Goal: Task Accomplishment & Management: Manage account settings

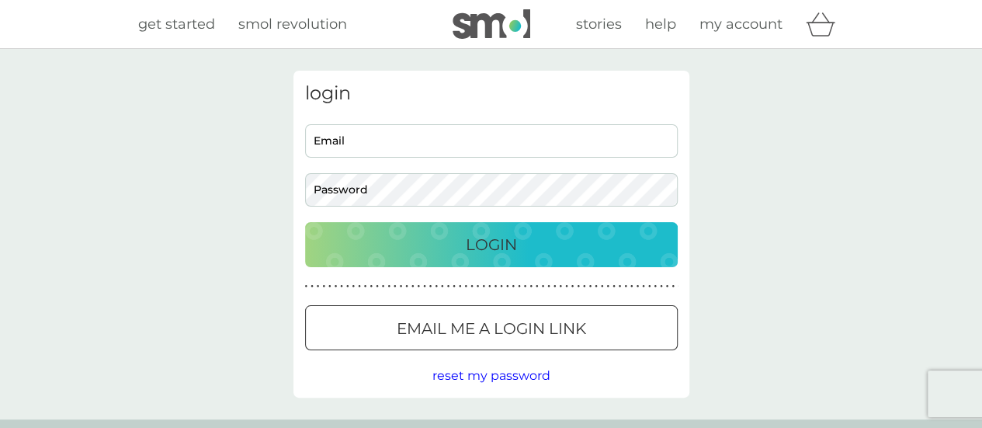
type input "jennyhpattison@gmail.com"
click at [452, 231] on button "Login" at bounding box center [491, 244] width 373 height 45
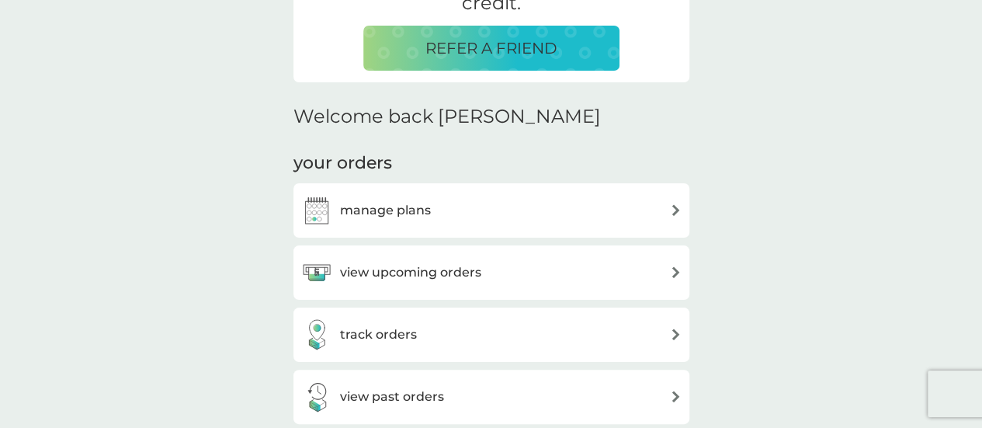
scroll to position [388, 0]
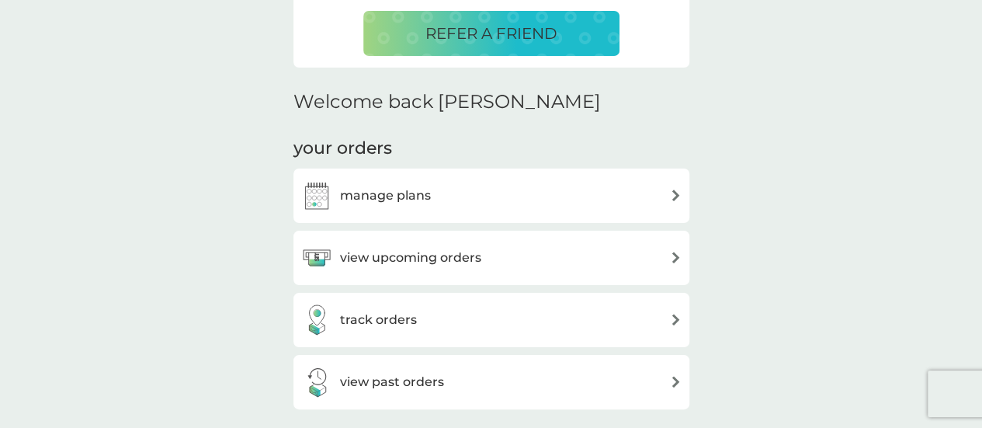
click at [494, 194] on div "manage plans" at bounding box center [491, 195] width 381 height 31
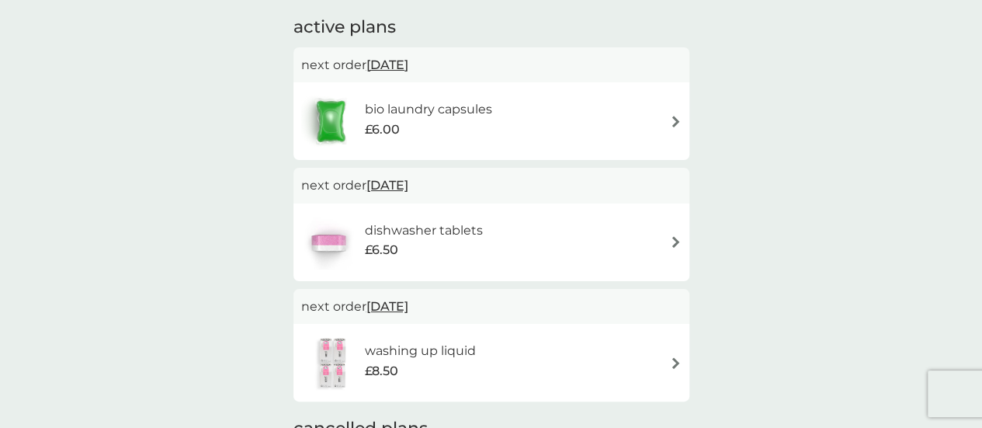
scroll to position [78, 0]
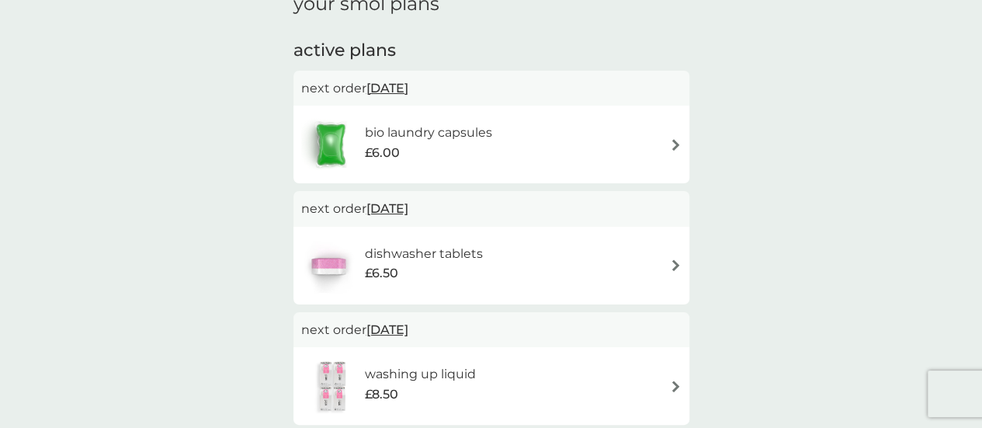
click at [566, 137] on div "bio laundry capsules £6.00" at bounding box center [491, 144] width 381 height 54
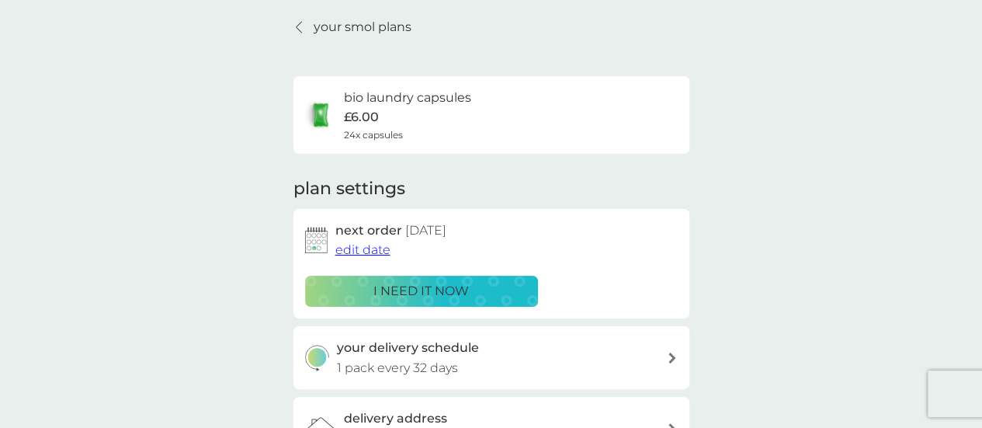
scroll to position [78, 0]
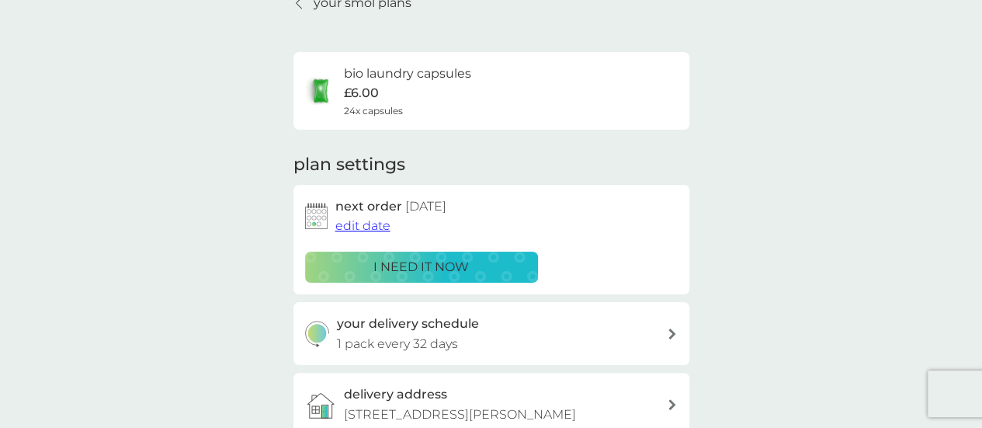
click at [402, 265] on p "i need it now" at bounding box center [422, 267] width 96 height 20
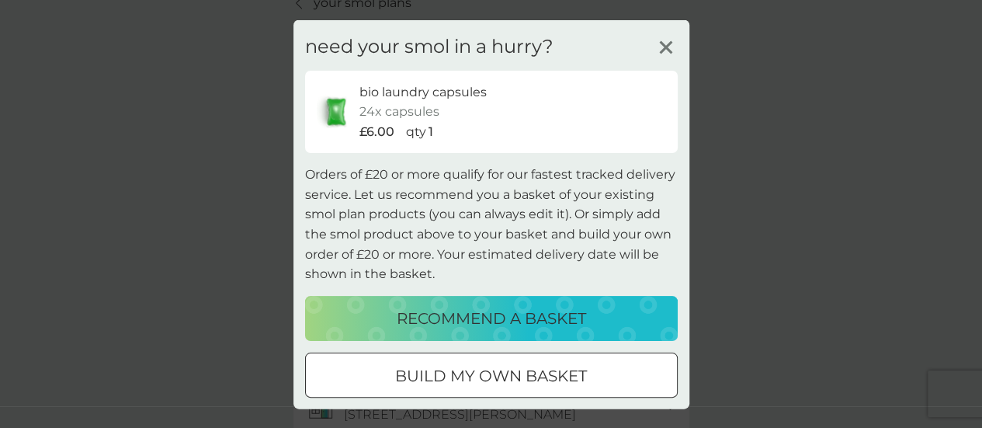
scroll to position [75, 0]
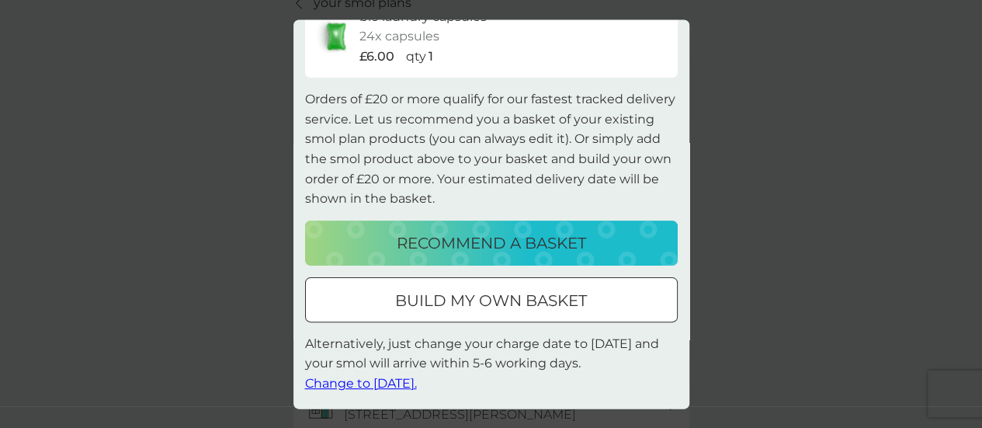
click at [393, 381] on span "Change to [DATE]." at bounding box center [361, 384] width 112 height 15
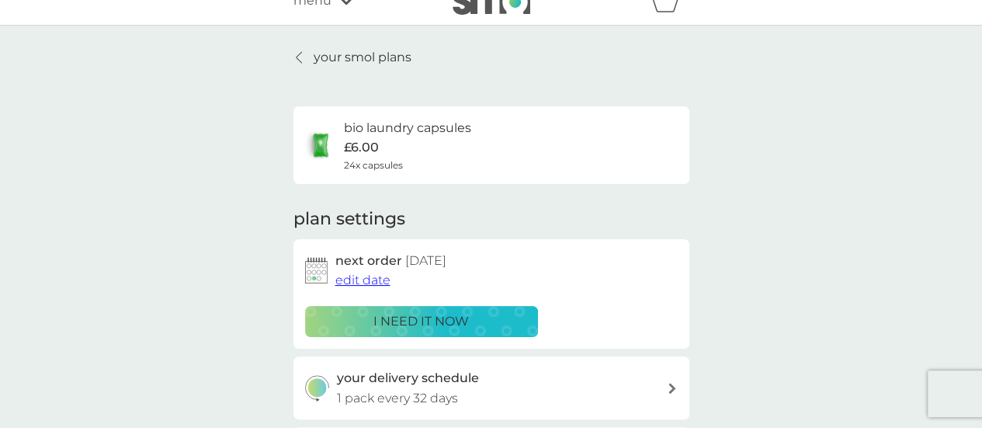
scroll to position [0, 0]
